Goal: Navigation & Orientation: Go to known website

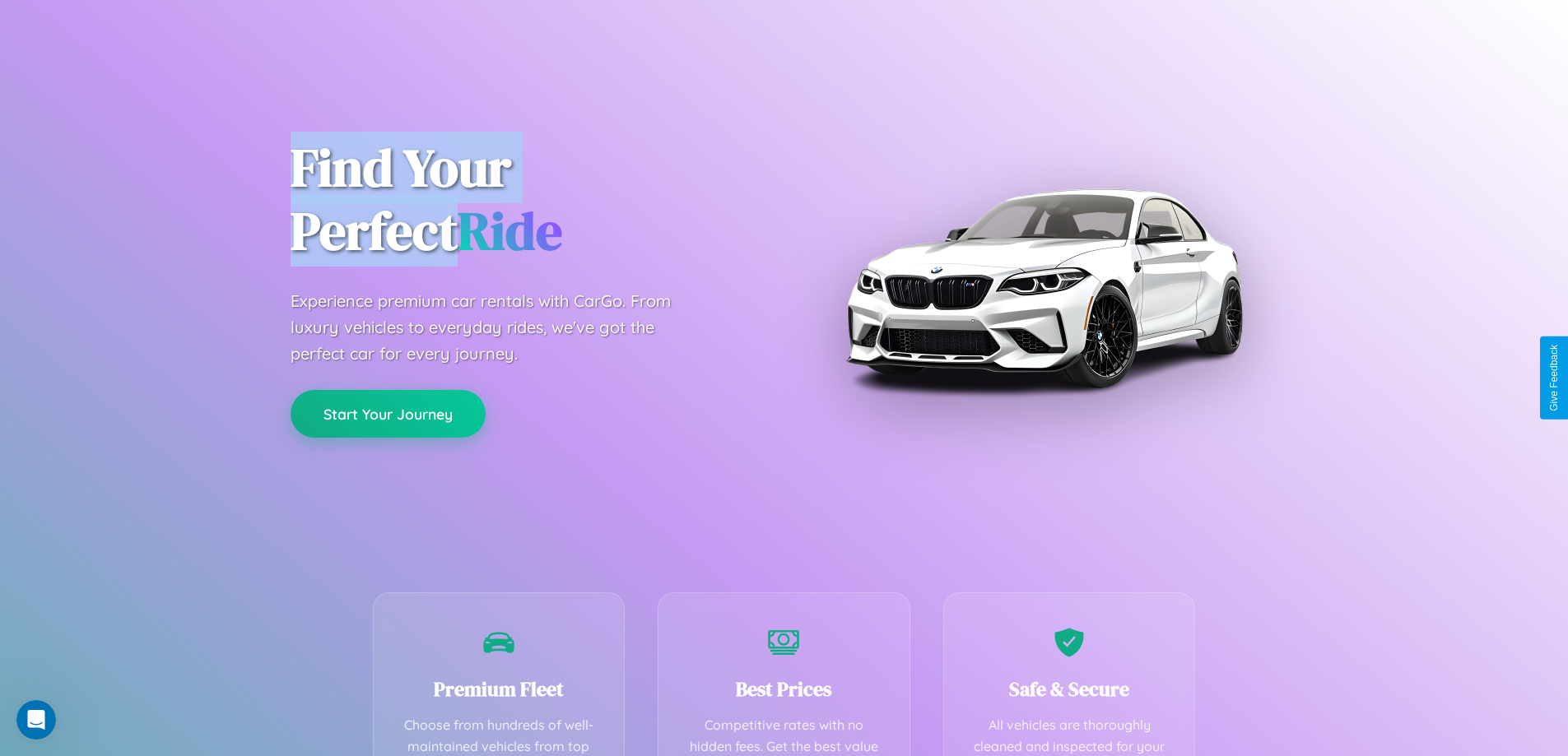
click at [388, 414] on button "Start Your Journey" at bounding box center [388, 414] width 195 height 48
click at [388, 414] on button "Start Your Journey" at bounding box center [388, 414] width 195 height 48
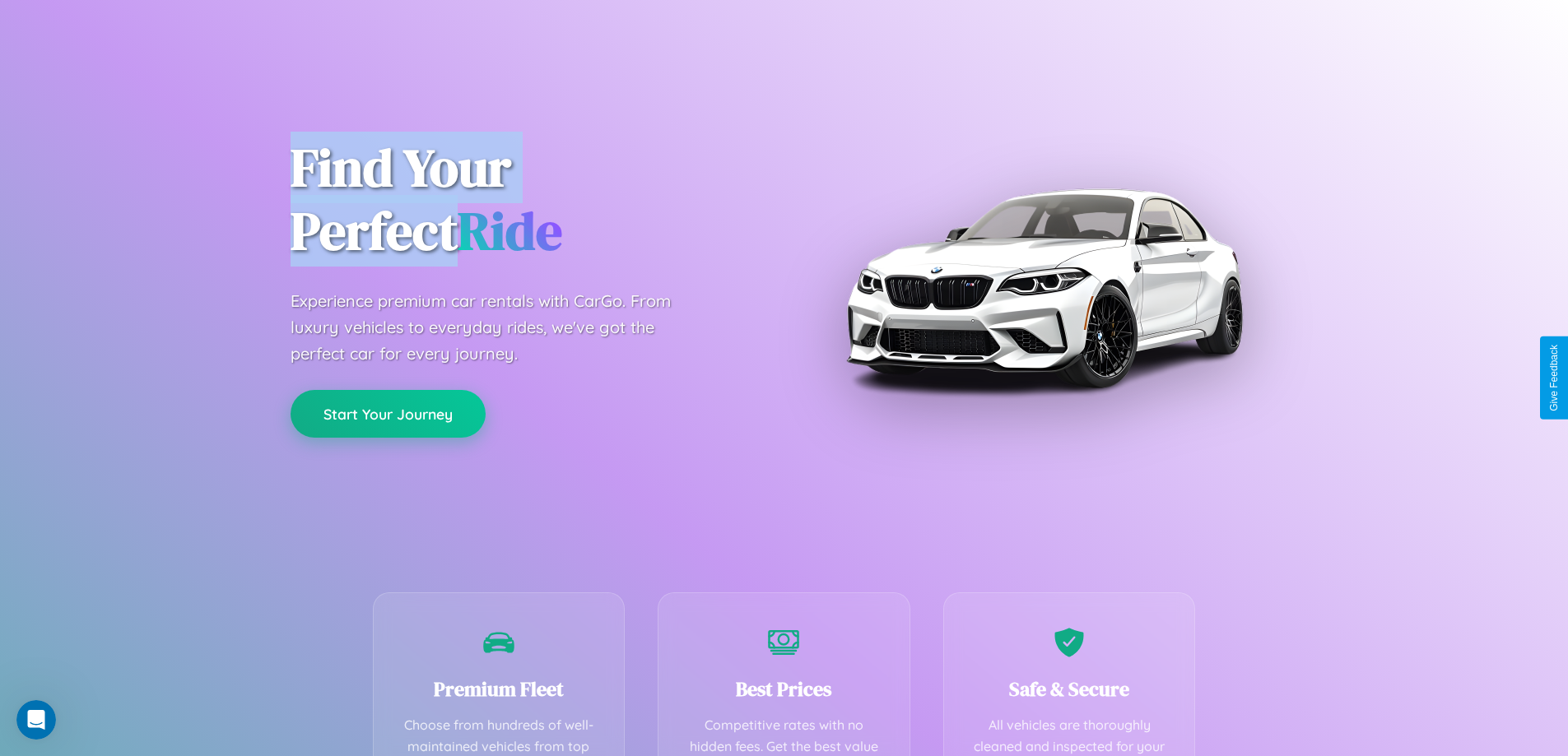
click at [388, 414] on button "Start Your Journey" at bounding box center [388, 414] width 195 height 48
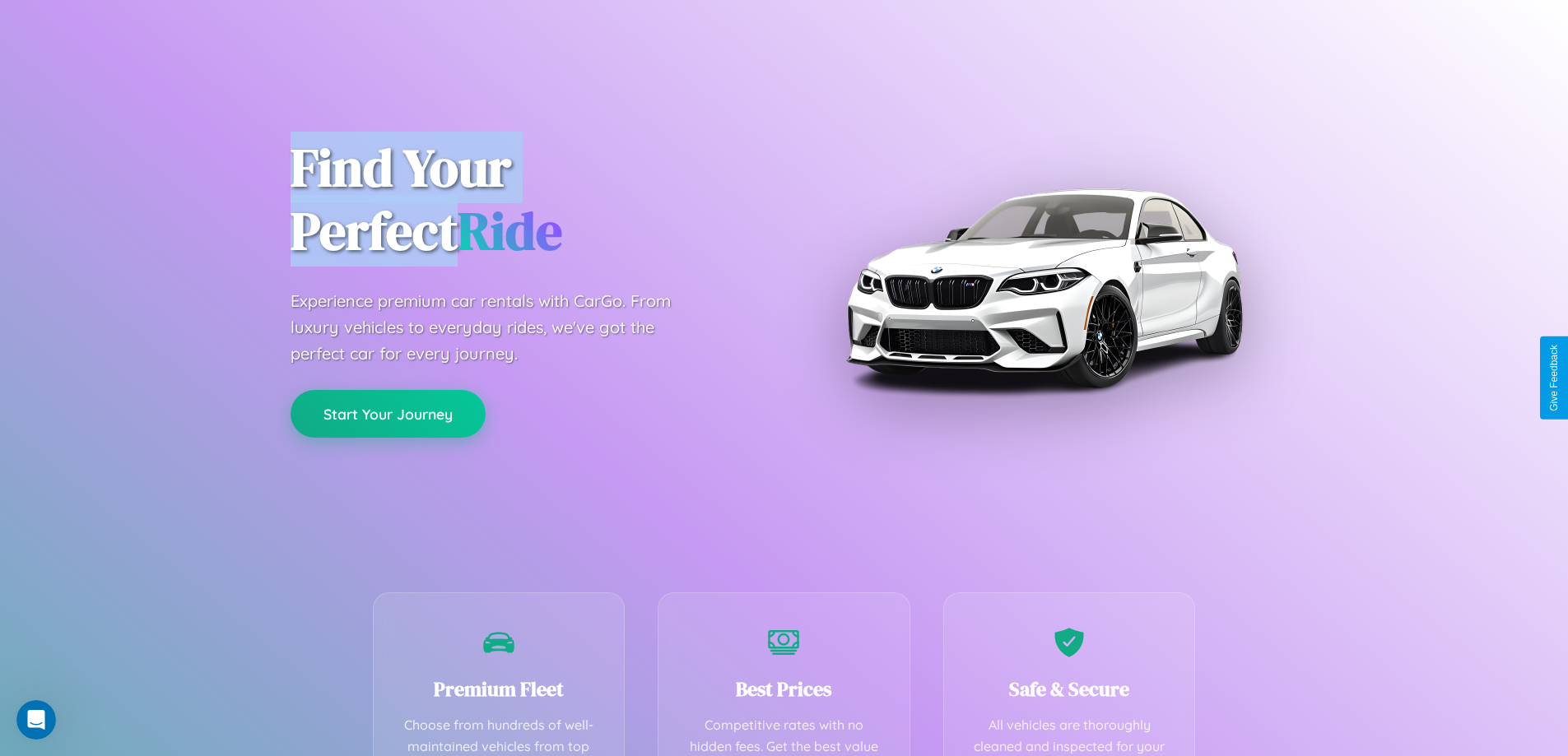
click at [388, 414] on button "Start Your Journey" at bounding box center [388, 414] width 195 height 48
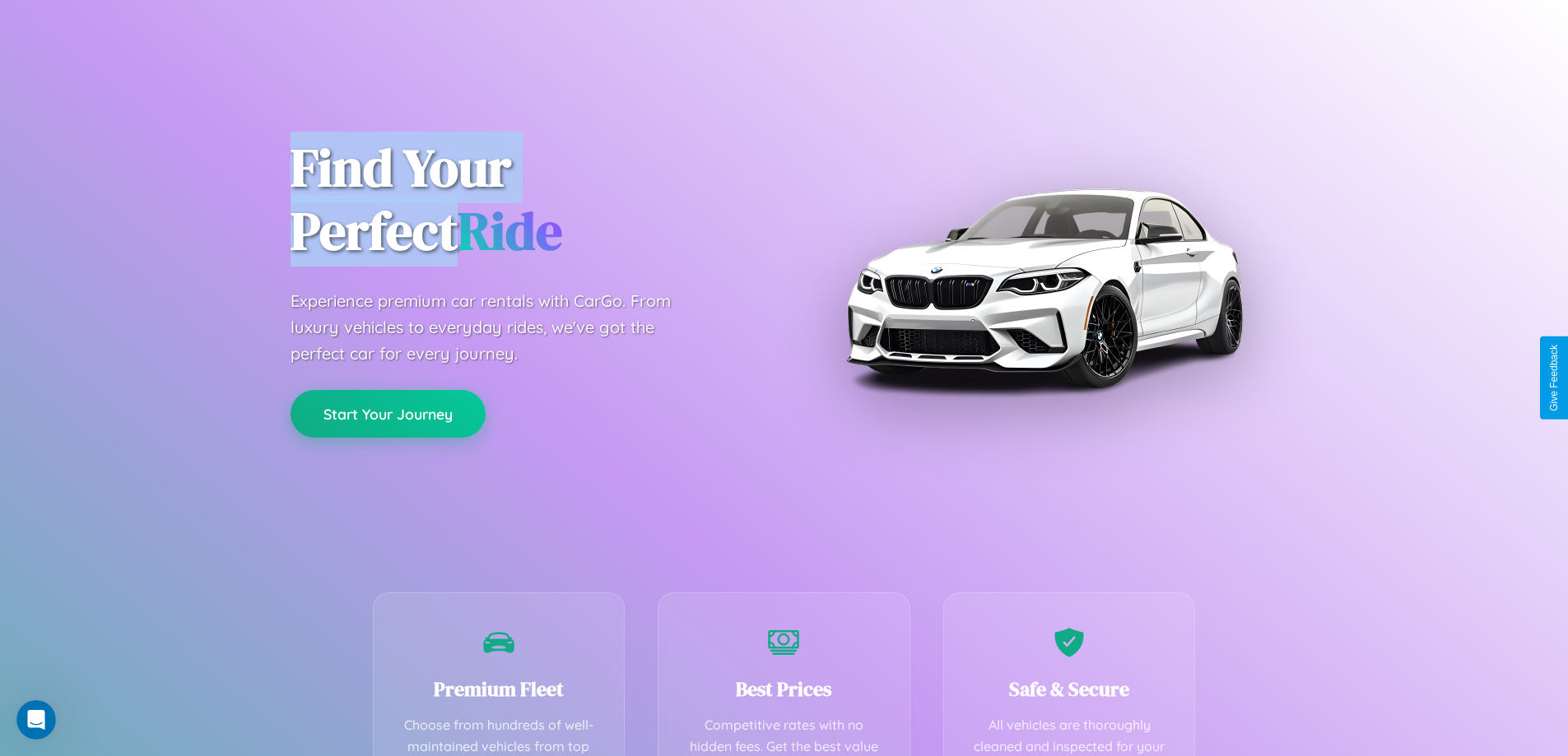
click at [388, 414] on button "Start Your Journey" at bounding box center [388, 414] width 195 height 48
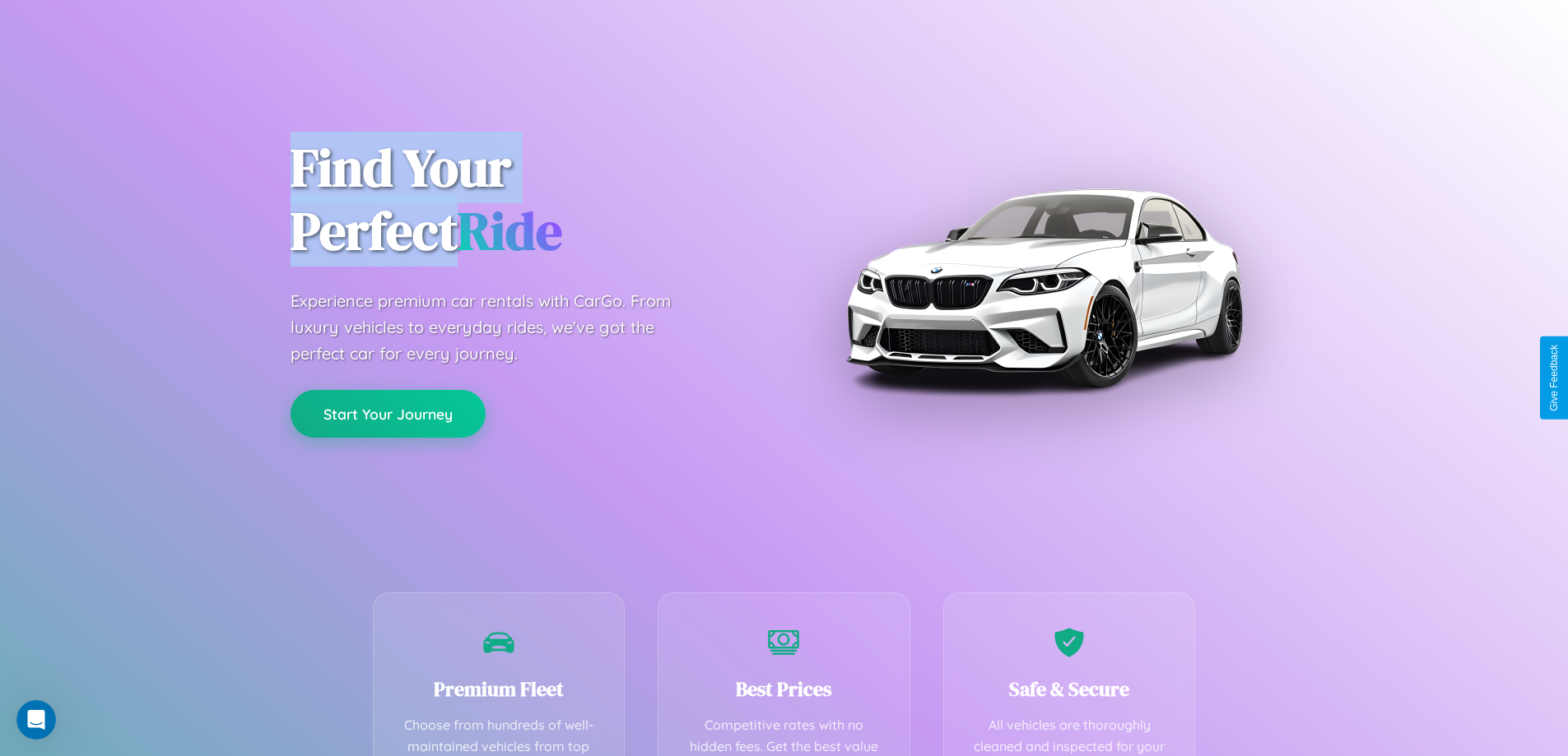
click at [388, 414] on button "Start Your Journey" at bounding box center [388, 414] width 195 height 48
